Goal: Transaction & Acquisition: Purchase product/service

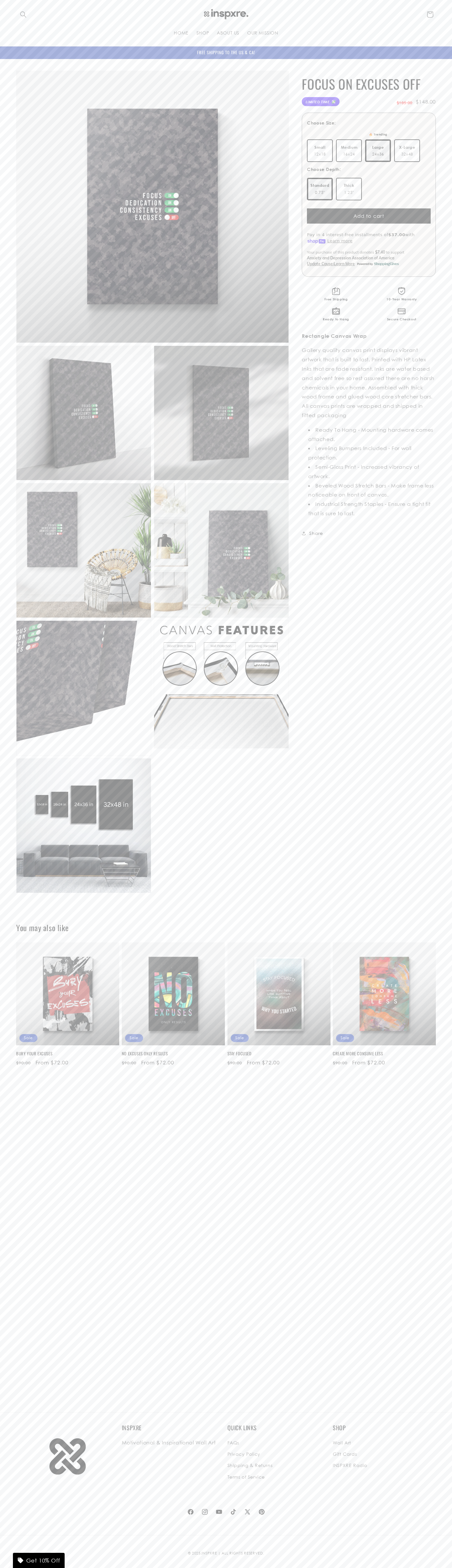
click at [369, 216] on button "Add to cart" at bounding box center [369, 215] width 124 height 15
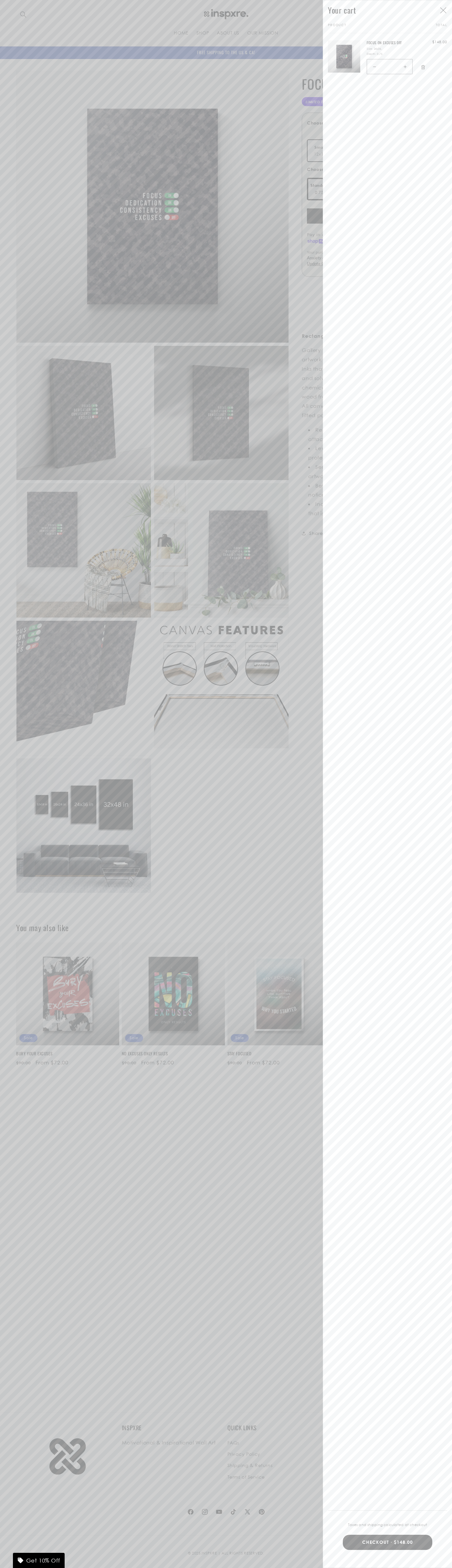
click at [387, 1542] on button "CHECKOUT · $148.00" at bounding box center [387, 1542] width 90 height 15
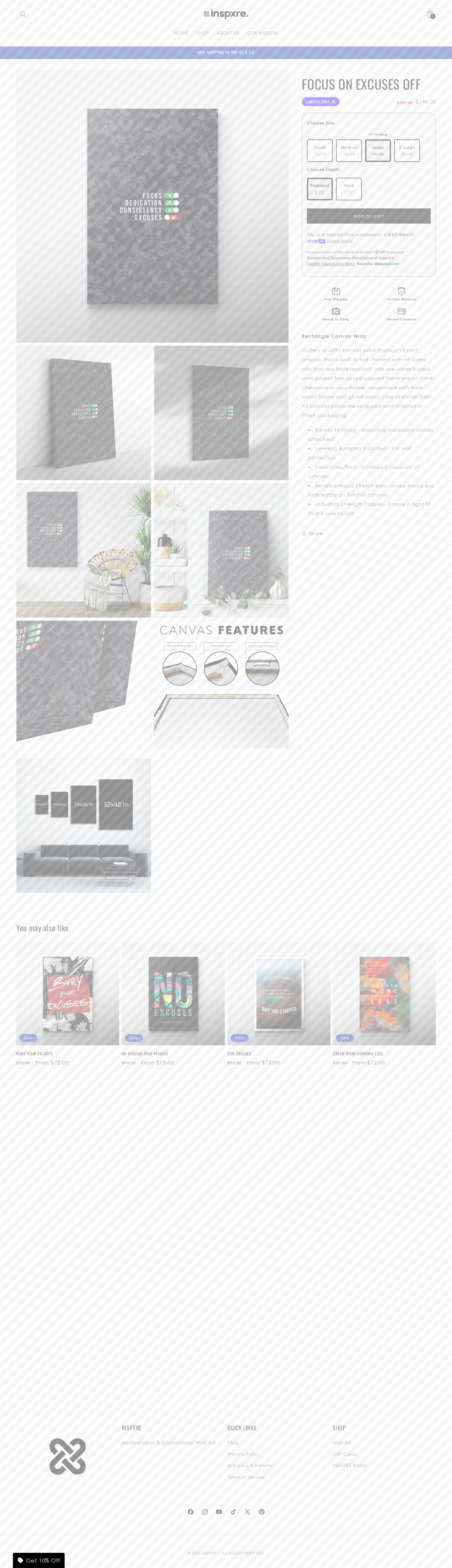
click at [320, 151] on label "Small 12x18" at bounding box center [320, 150] width 26 height 23
type input "**********"
